Goal: Transaction & Acquisition: Download file/media

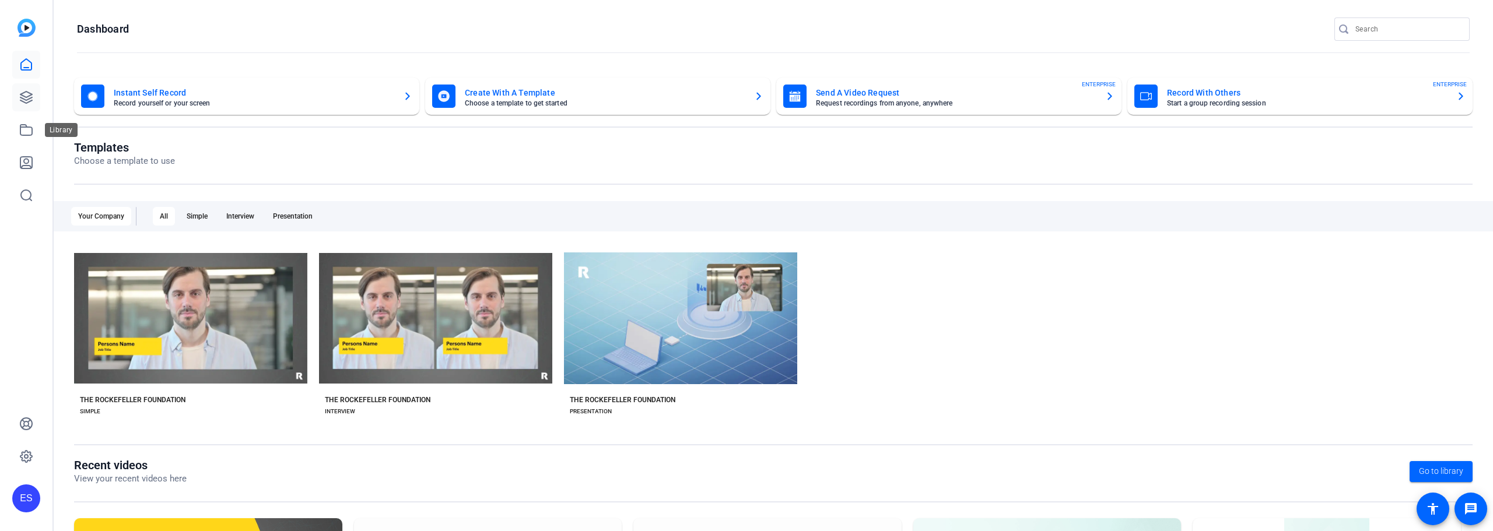
click at [18, 105] on link at bounding box center [26, 97] width 28 height 28
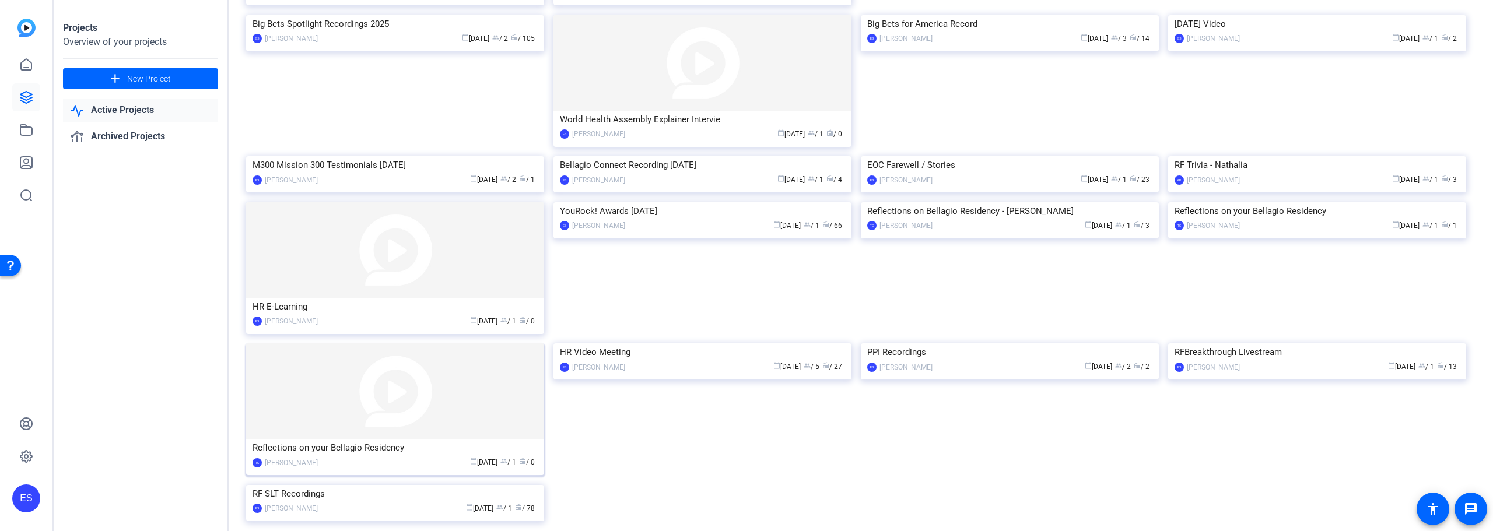
scroll to position [462, 0]
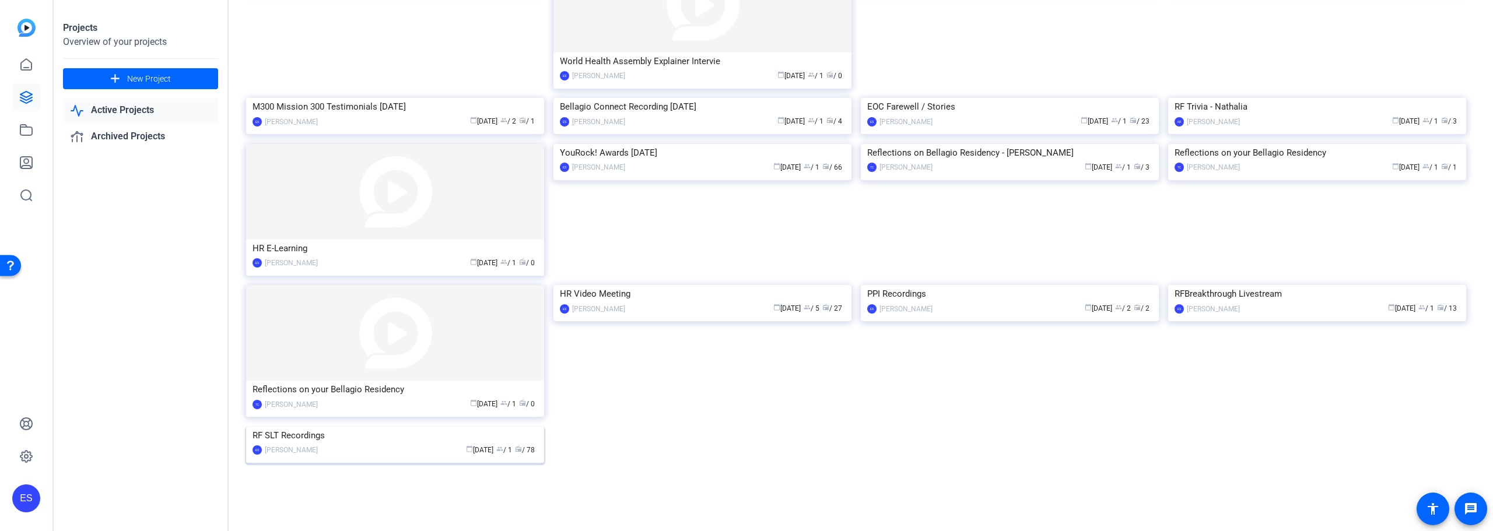
click at [454, 427] on img at bounding box center [395, 427] width 298 height 0
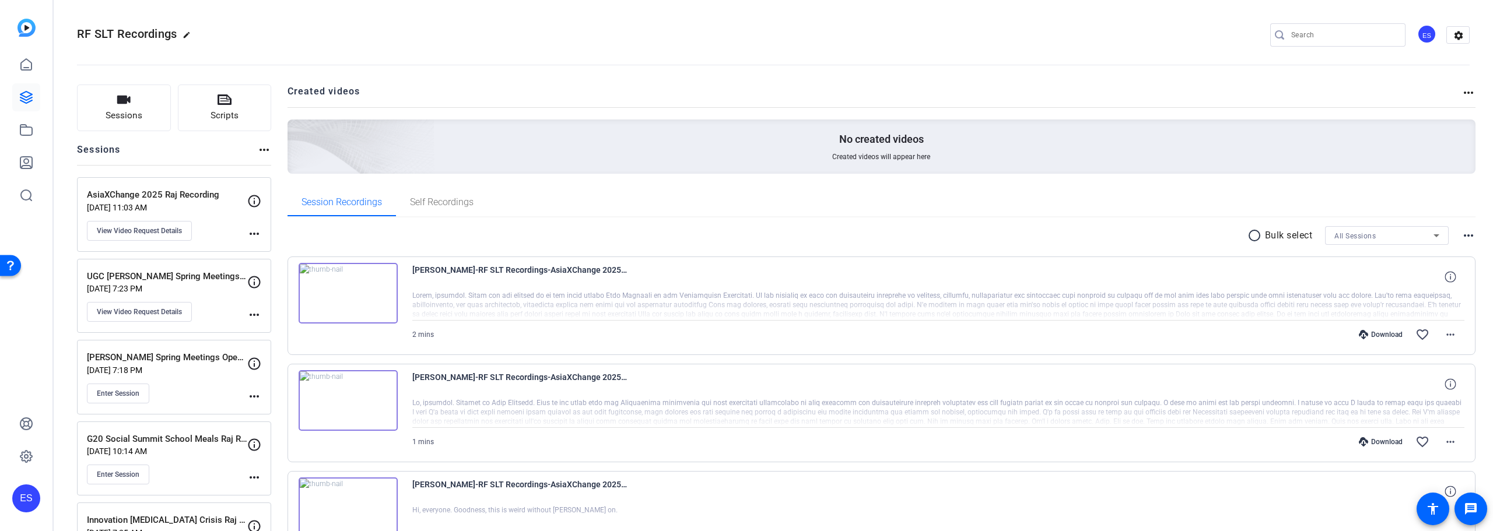
click at [1379, 338] on div "Download" at bounding box center [1380, 334] width 55 height 9
click at [1465, 333] on div "[PERSON_NAME]-RF SLT Recordings-AsiaXChange 2025 Raj Recording-1759346467982-we…" at bounding box center [881, 306] width 1188 height 99
click at [1454, 338] on span at bounding box center [1450, 335] width 28 height 28
click at [1424, 358] on span "Download Original" at bounding box center [1414, 359] width 70 height 14
click at [1443, 334] on mat-icon "more_horiz" at bounding box center [1450, 335] width 14 height 14
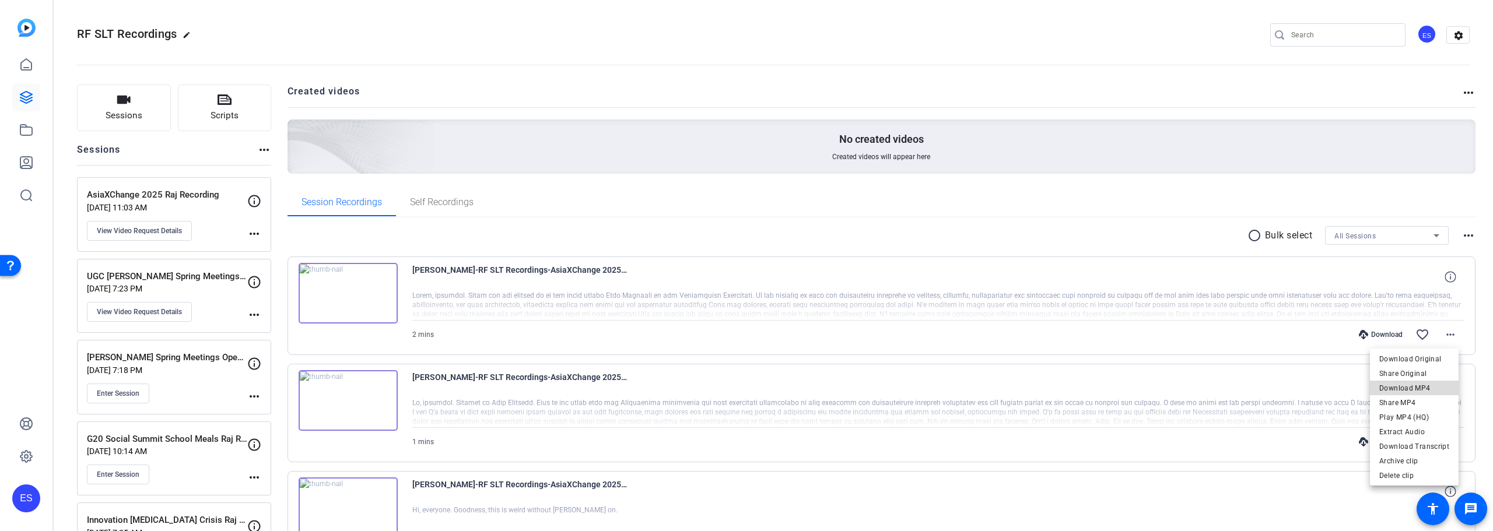
click at [1422, 388] on span "Download MP4" at bounding box center [1414, 388] width 70 height 14
